Goal: Task Accomplishment & Management: Use online tool/utility

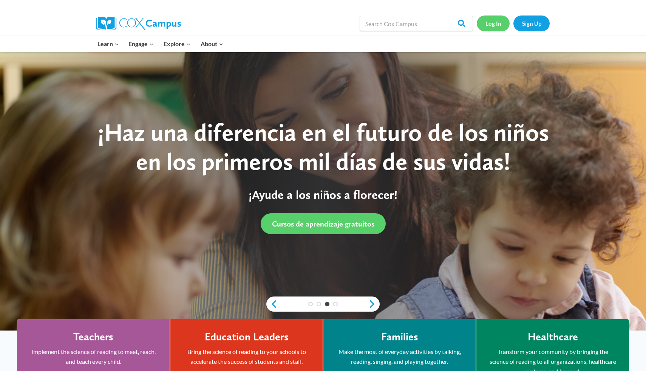
click at [491, 22] on link "Log In" at bounding box center [493, 22] width 33 height 15
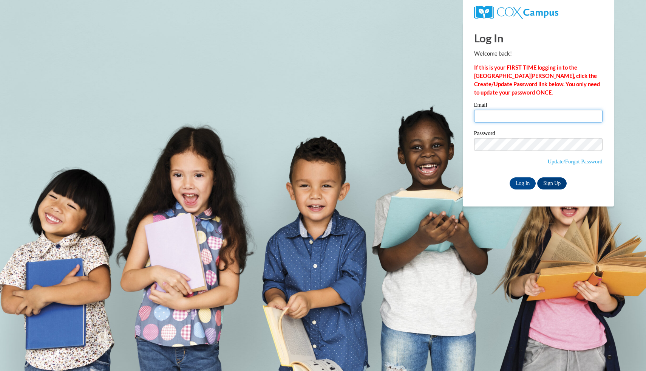
click at [510, 110] on input "Email" at bounding box center [538, 116] width 128 height 13
type input "marcellis.mcqueen@morehouse.edu"
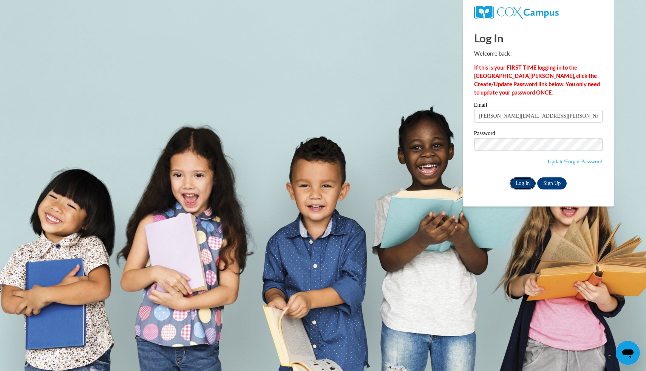
click at [524, 184] on input "Log In" at bounding box center [523, 183] width 26 height 12
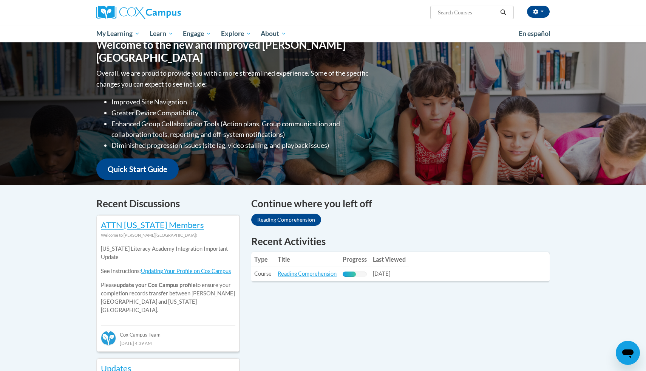
scroll to position [85, 0]
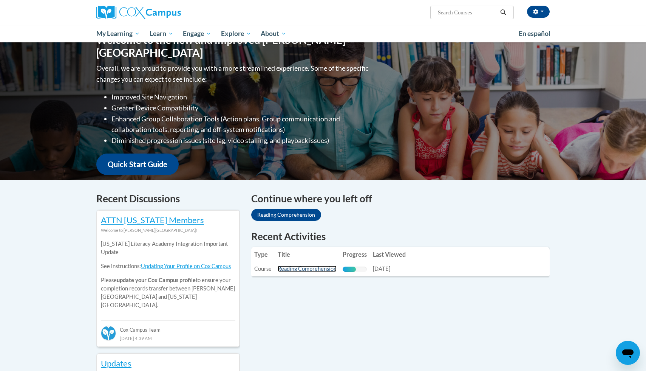
click at [308, 269] on link "Reading Comprehension" at bounding box center [307, 268] width 59 height 6
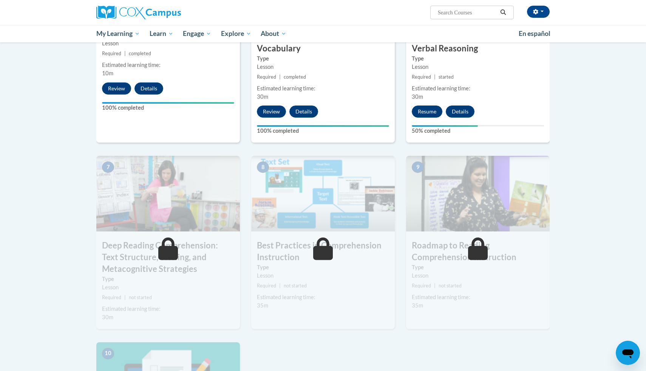
scroll to position [477, 0]
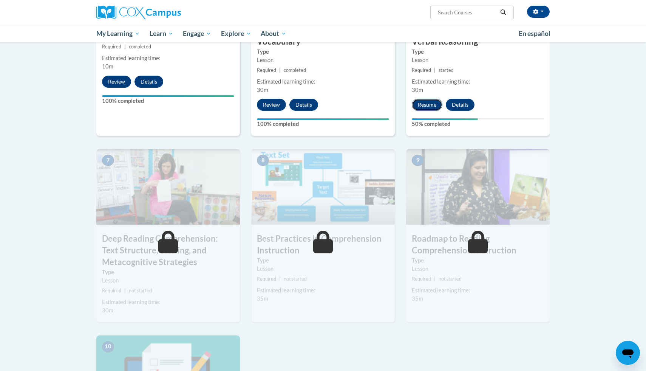
click at [436, 105] on button "Resume" at bounding box center [427, 105] width 31 height 12
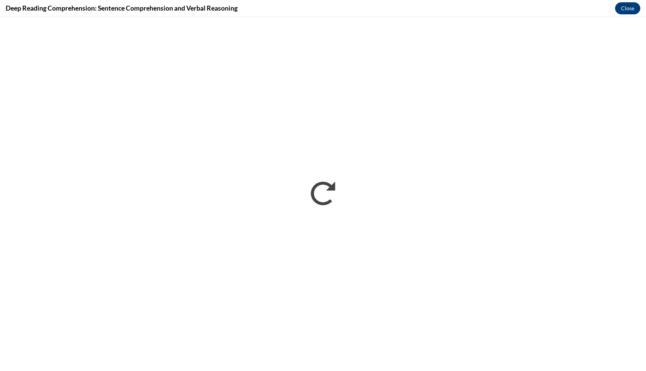
scroll to position [0, 0]
